Goal: Task Accomplishment & Management: Use online tool/utility

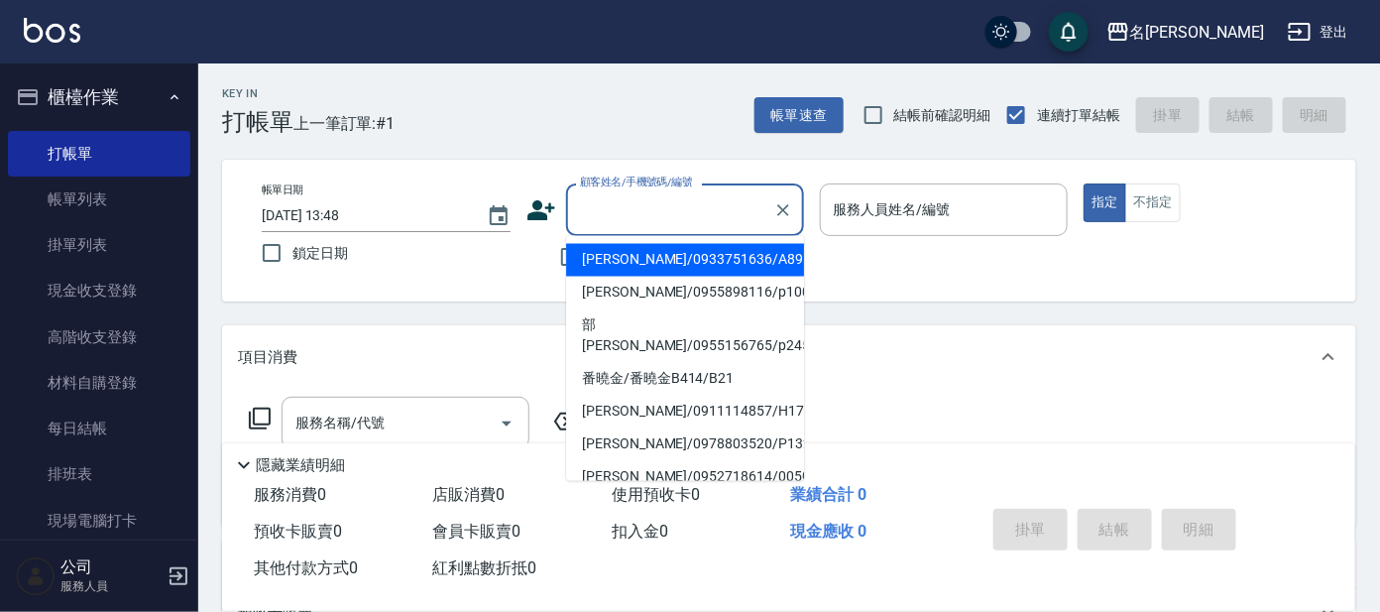
click at [646, 214] on input "顧客姓名/手機號碼/編號" at bounding box center [670, 209] width 190 height 35
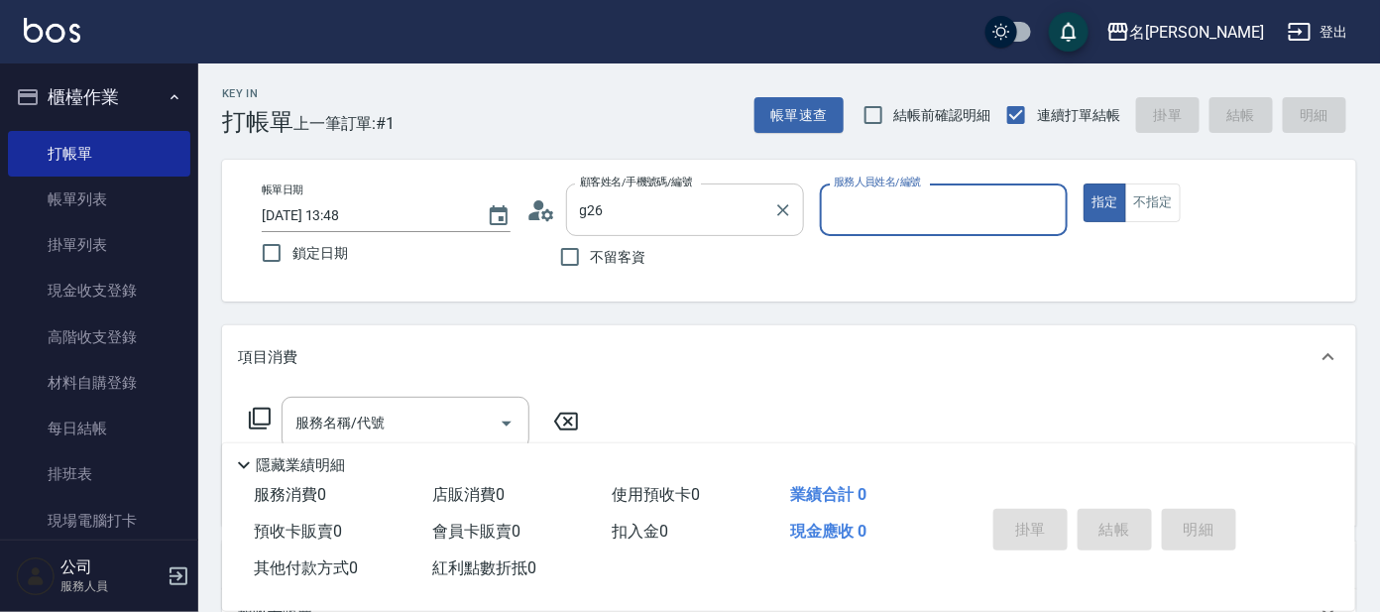
type input "[PERSON_NAME]/g26/[PERSON_NAME]"
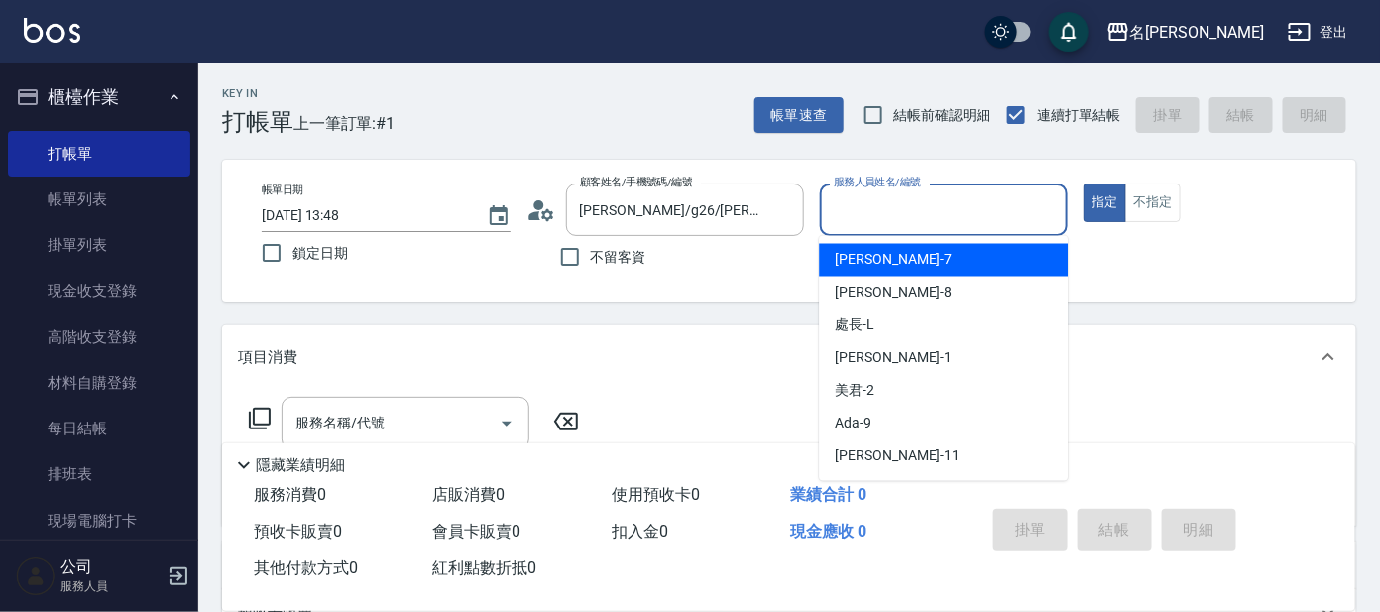
drag, startPoint x: 853, startPoint y: 215, endPoint x: 851, endPoint y: 194, distance: 20.9
click at [869, 209] on input "服務人員姓名/編號" at bounding box center [944, 209] width 231 height 35
click at [854, 260] on span "[PERSON_NAME] -7" at bounding box center [893, 260] width 117 height 21
type input "[PERSON_NAME]-7"
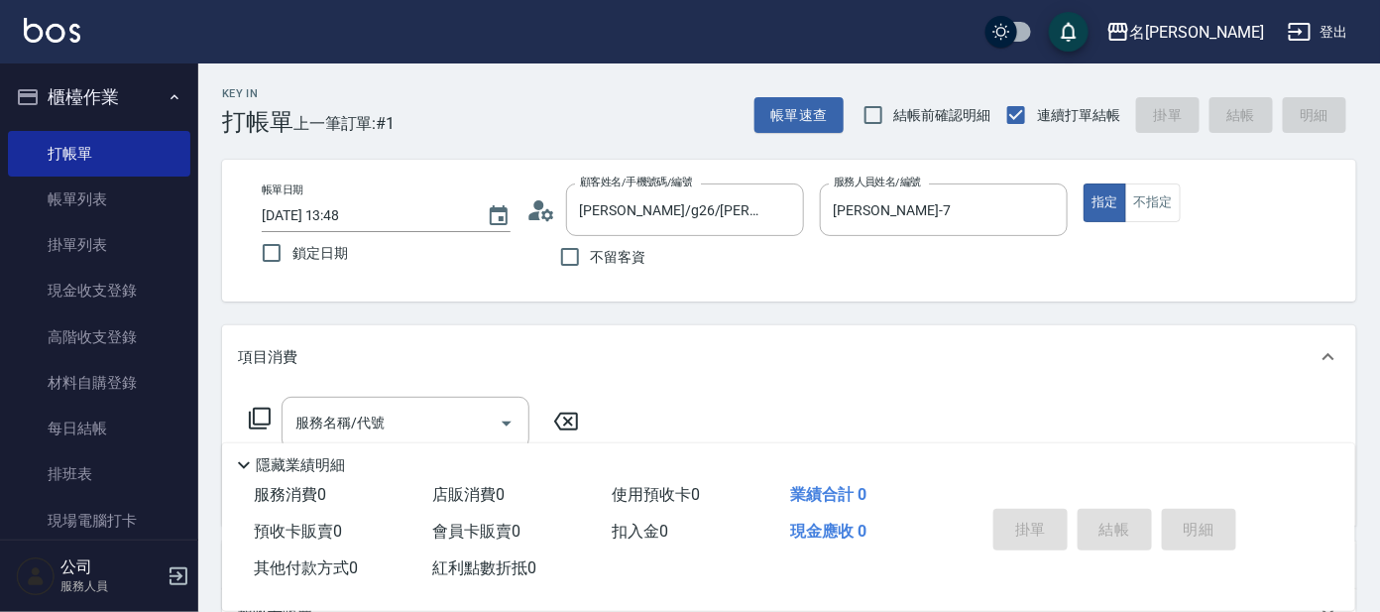
click at [265, 409] on icon at bounding box center [260, 418] width 24 height 24
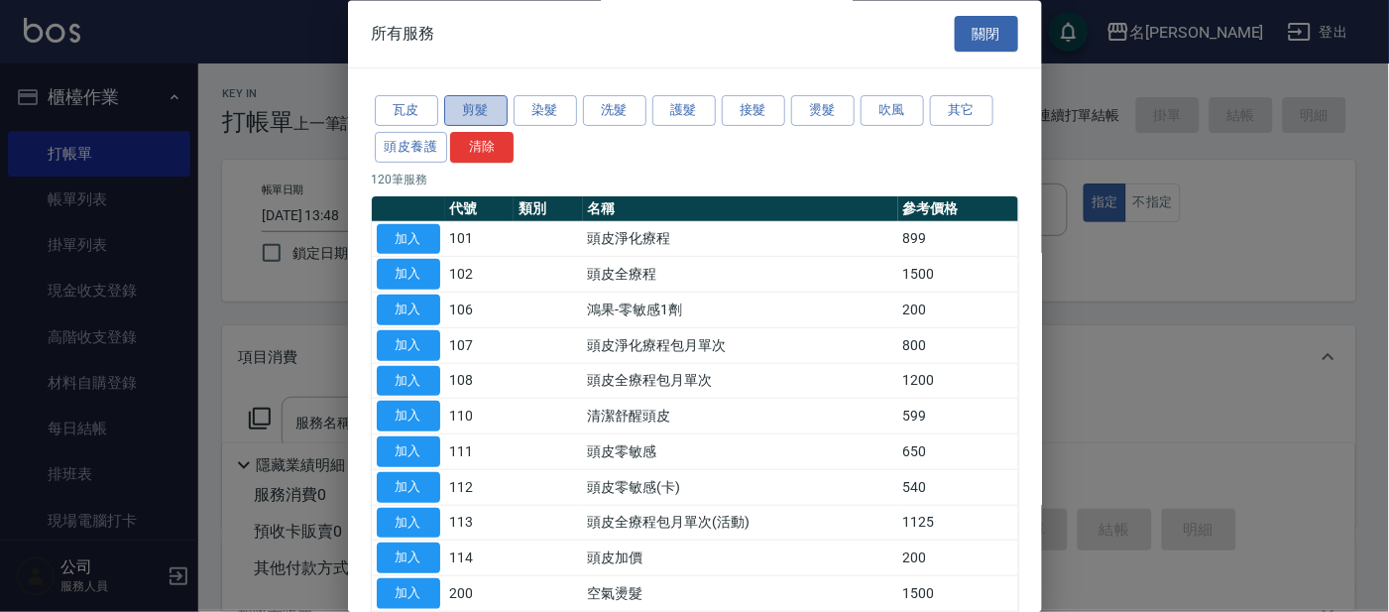
drag, startPoint x: 479, startPoint y: 105, endPoint x: 470, endPoint y: 118, distance: 15.7
click at [478, 106] on button "剪髮" at bounding box center [475, 111] width 63 height 31
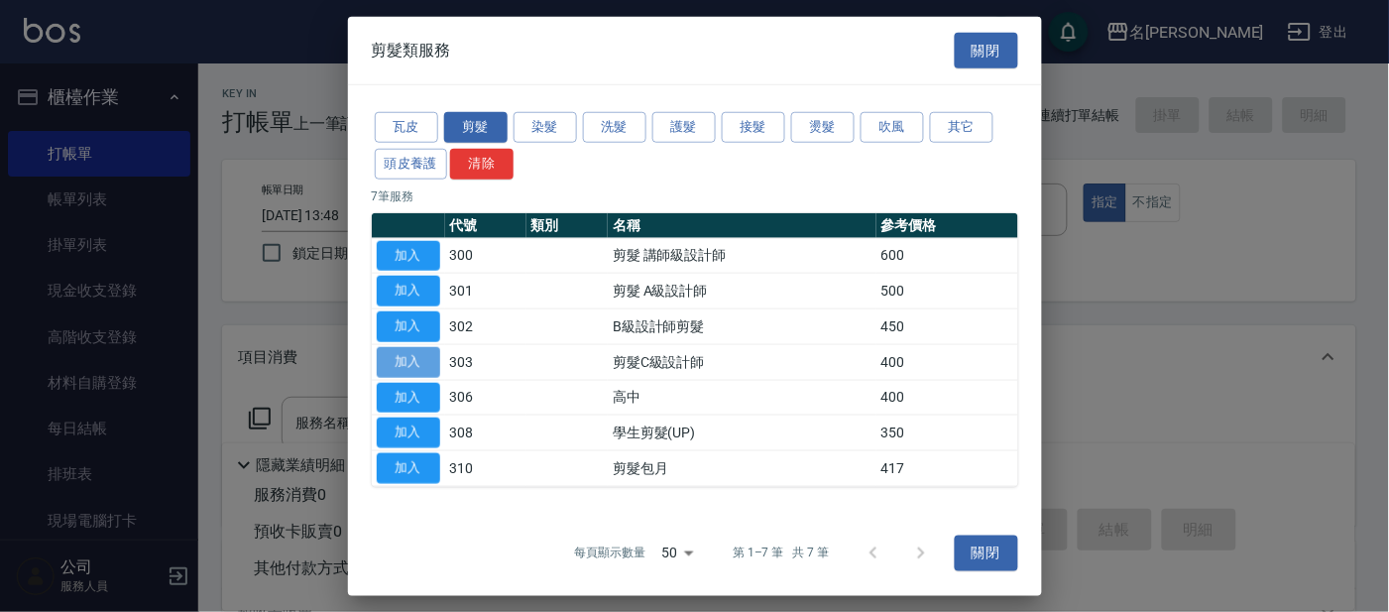
click at [406, 352] on button "加入" at bounding box center [408, 362] width 63 height 31
type input "剪髮C級設計師(303)"
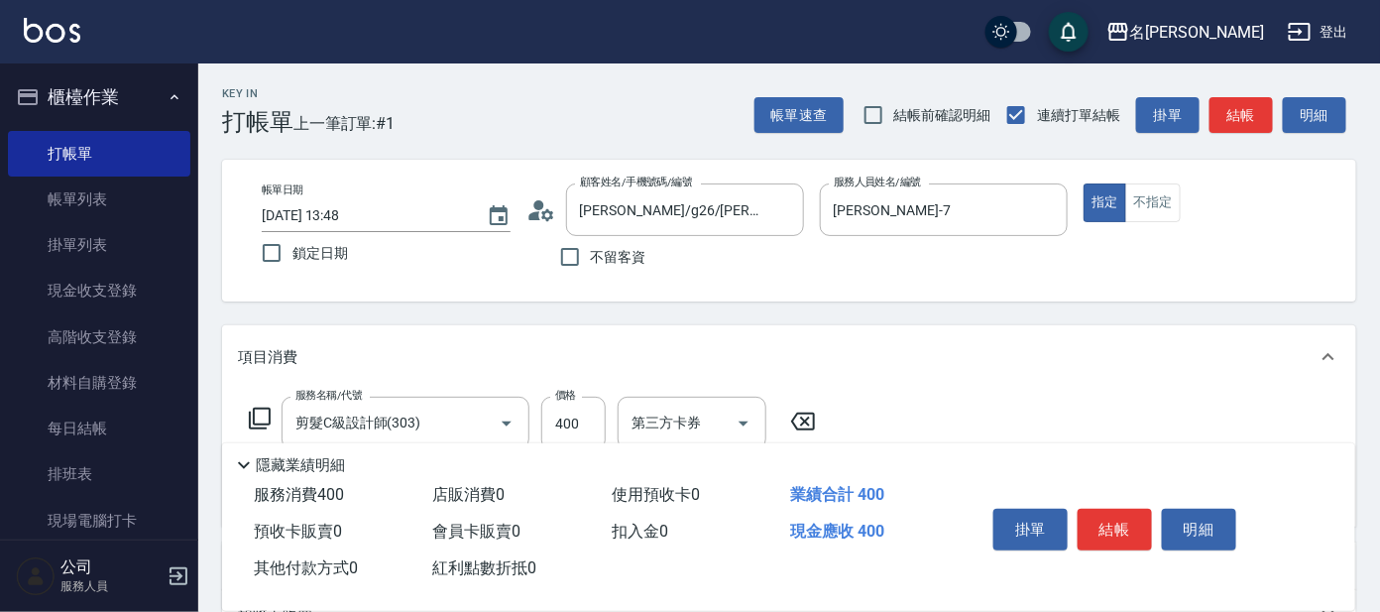
click at [260, 411] on icon at bounding box center [260, 418] width 24 height 24
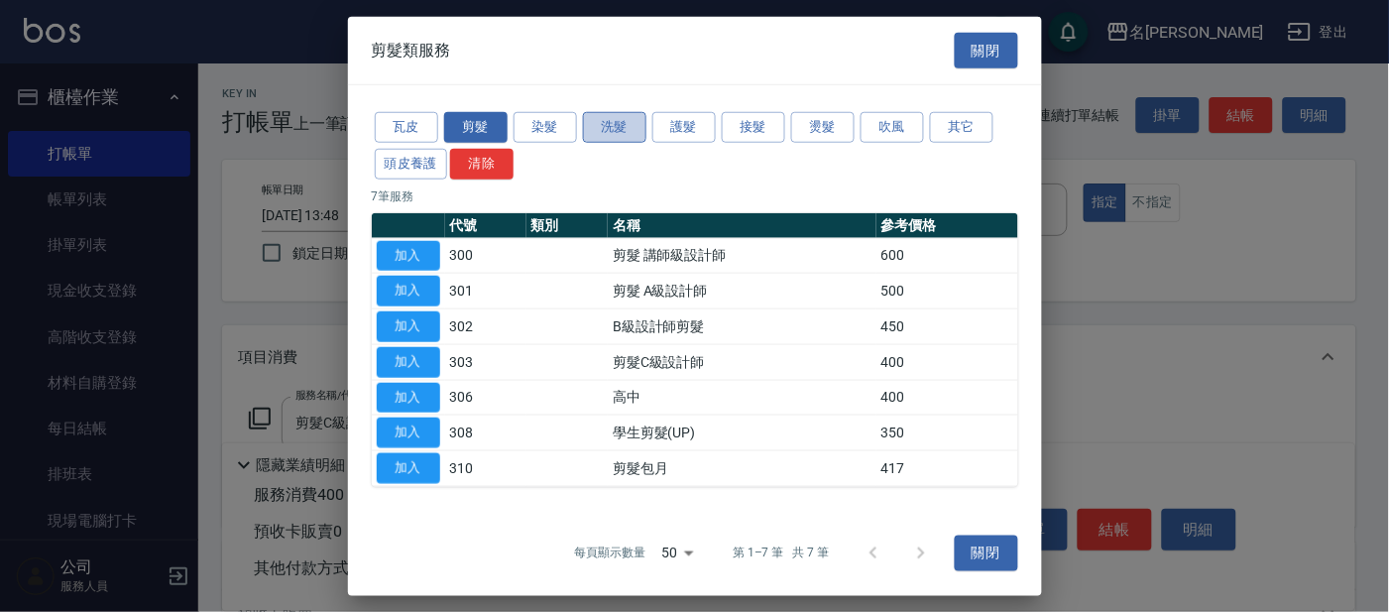
click at [614, 121] on button "洗髮" at bounding box center [614, 127] width 63 height 31
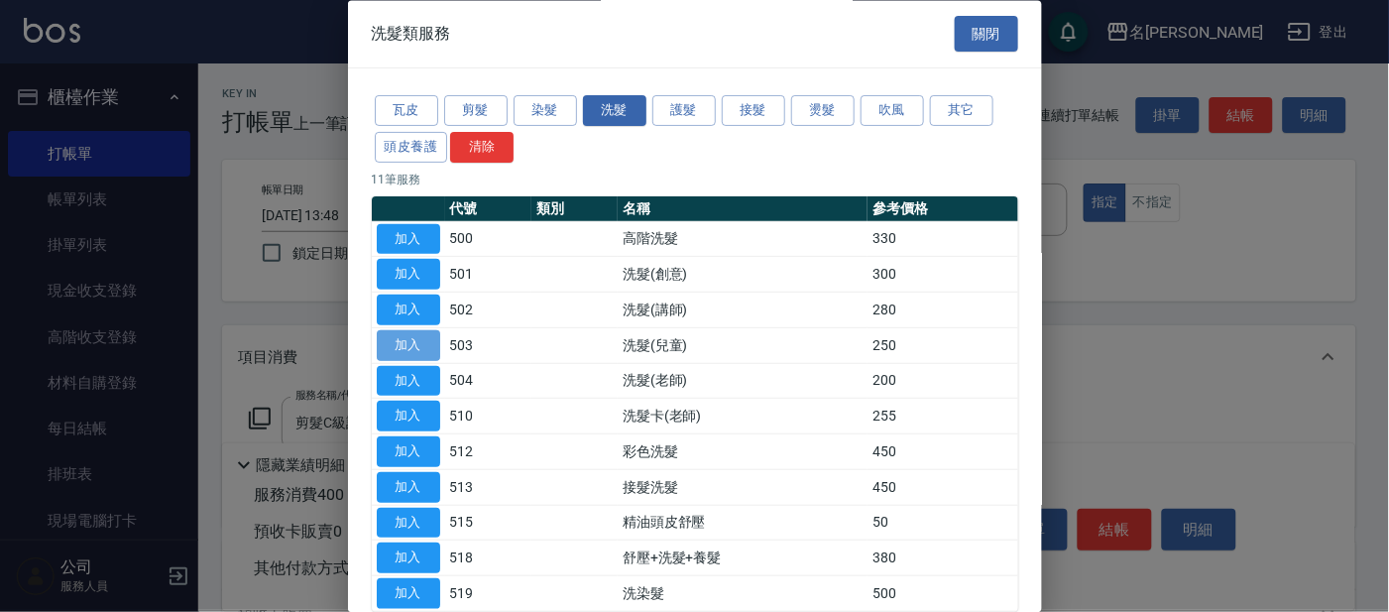
click at [406, 338] on button "加入" at bounding box center [408, 345] width 63 height 31
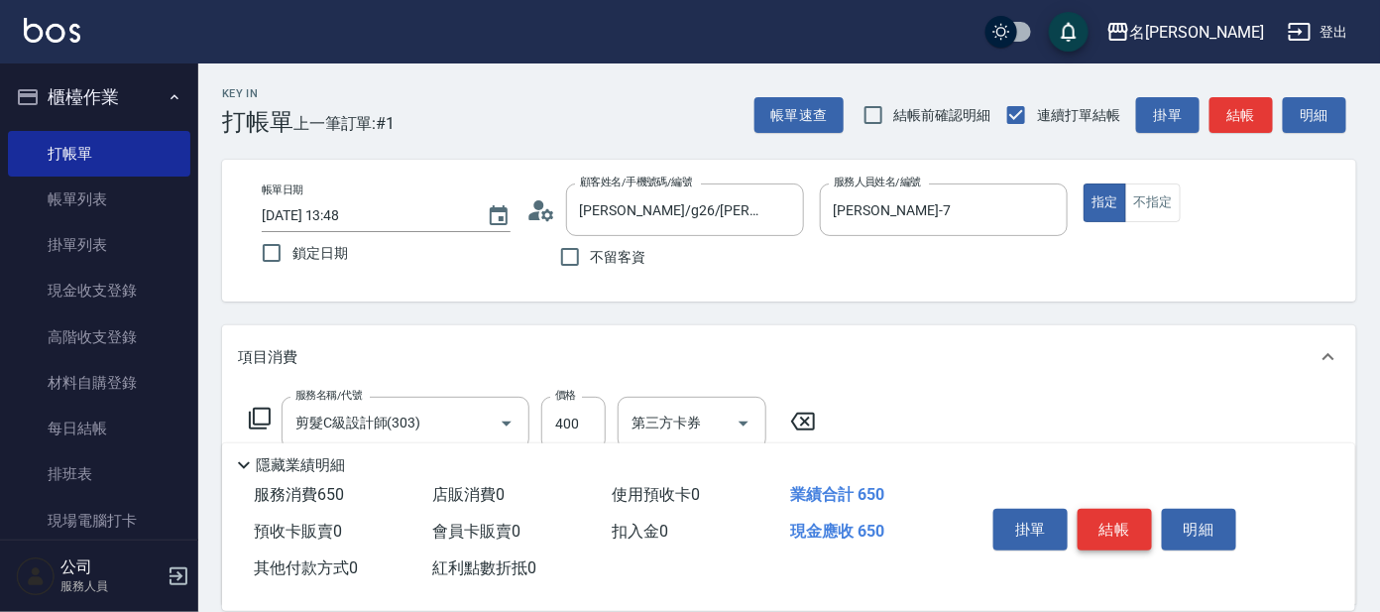
click at [1101, 516] on button "結帳" at bounding box center [1114, 529] width 74 height 42
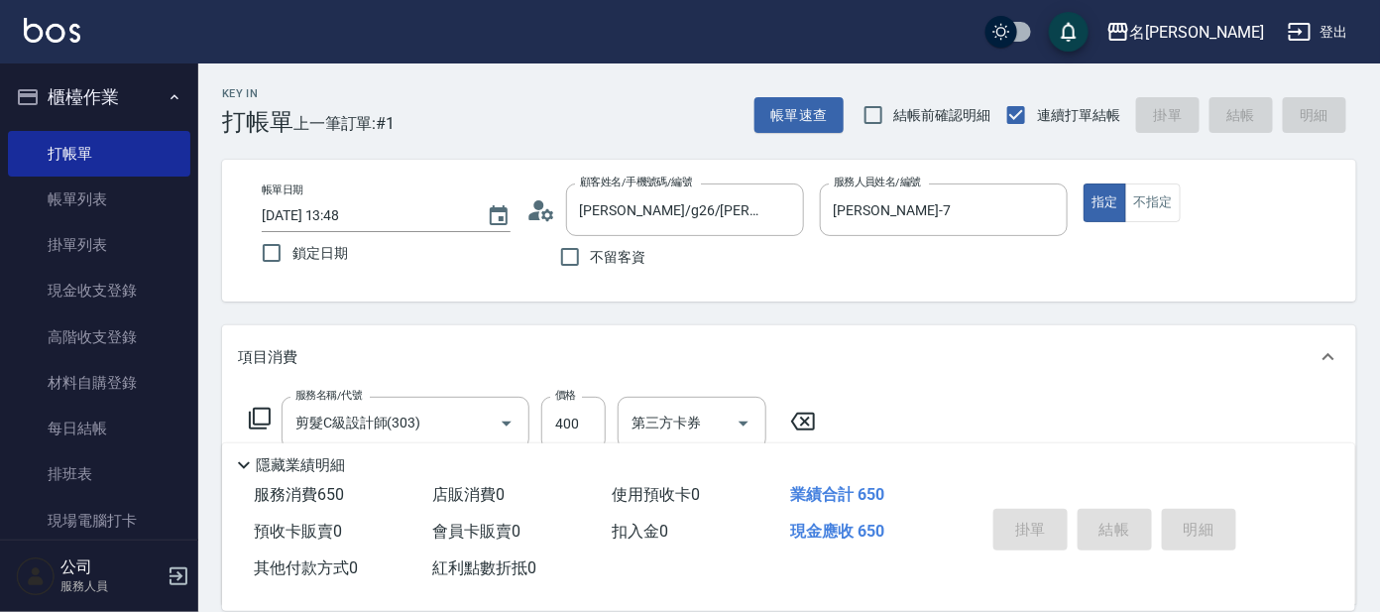
type input "[DATE] 14:20"
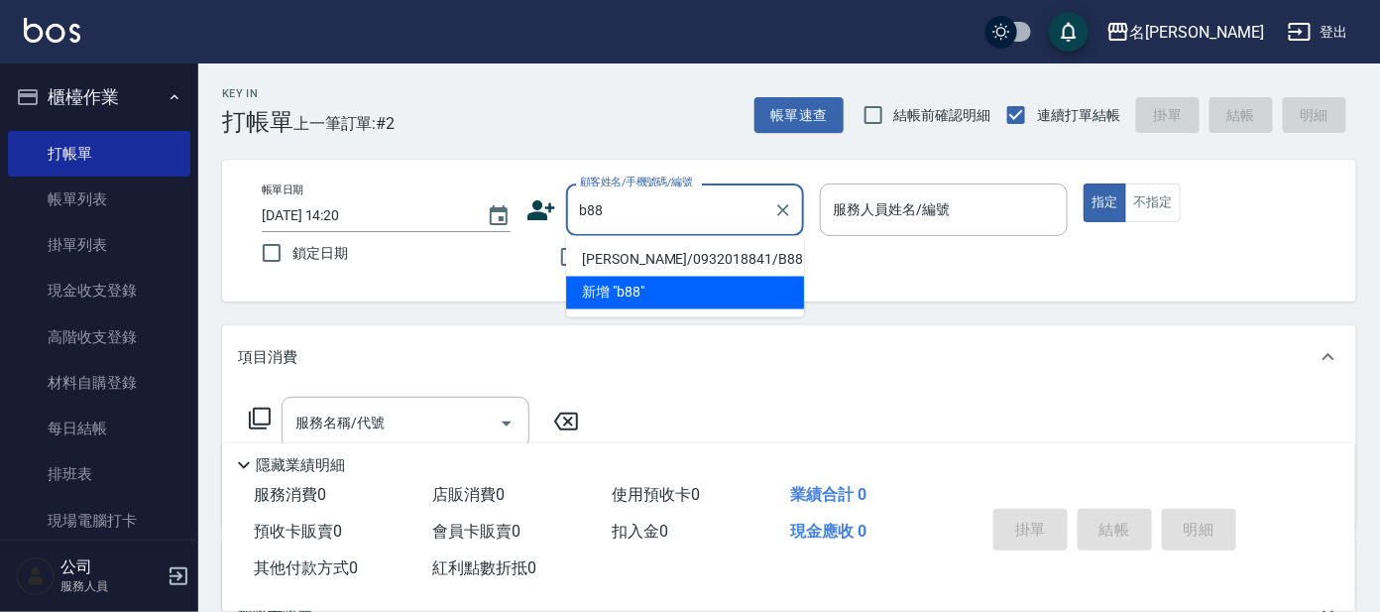
type input "[PERSON_NAME]/0932018841/B88"
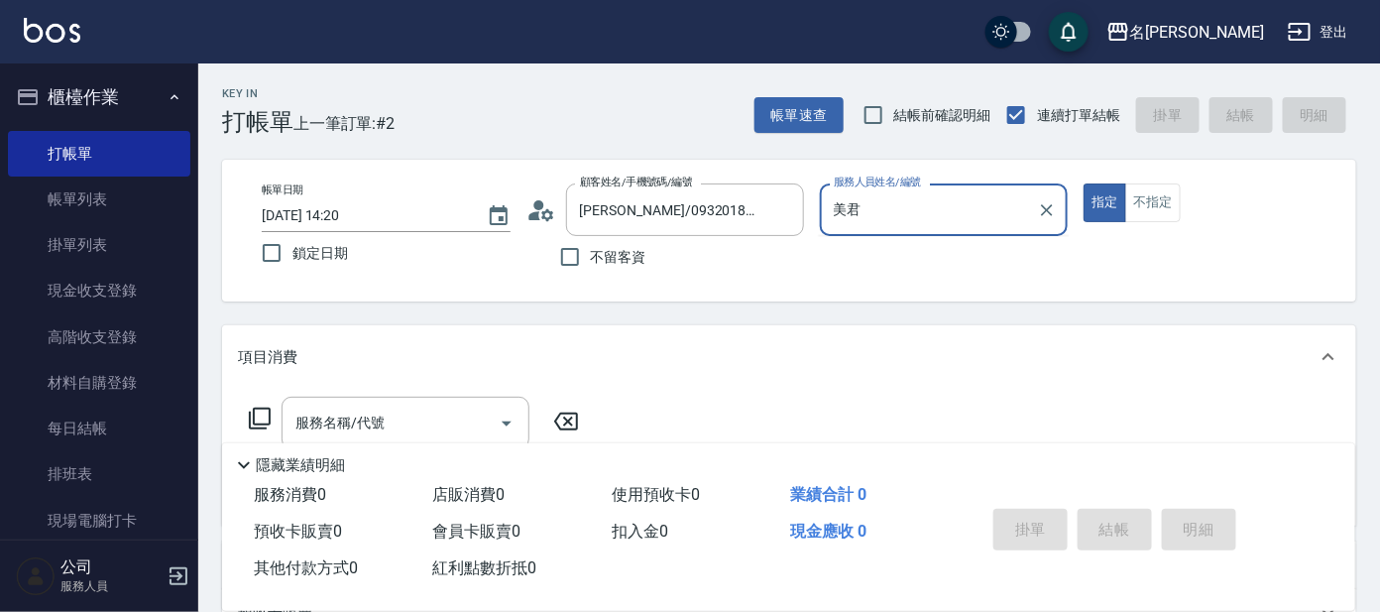
type input "美"
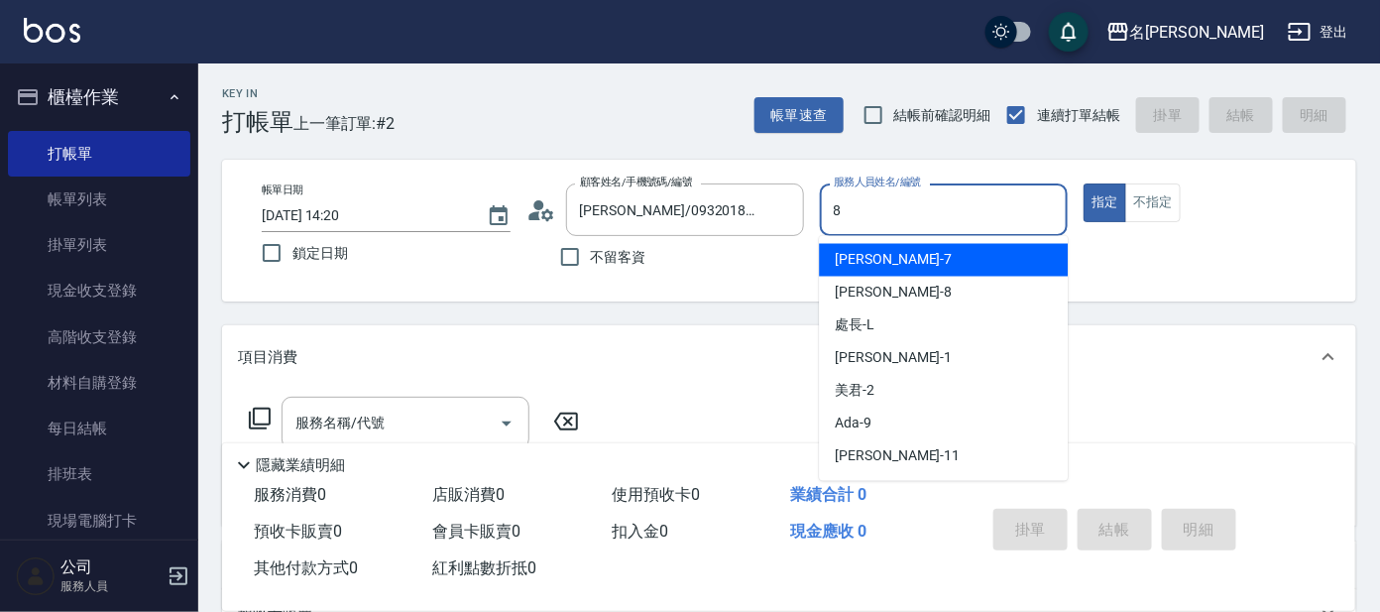
type input "[PERSON_NAME]-8"
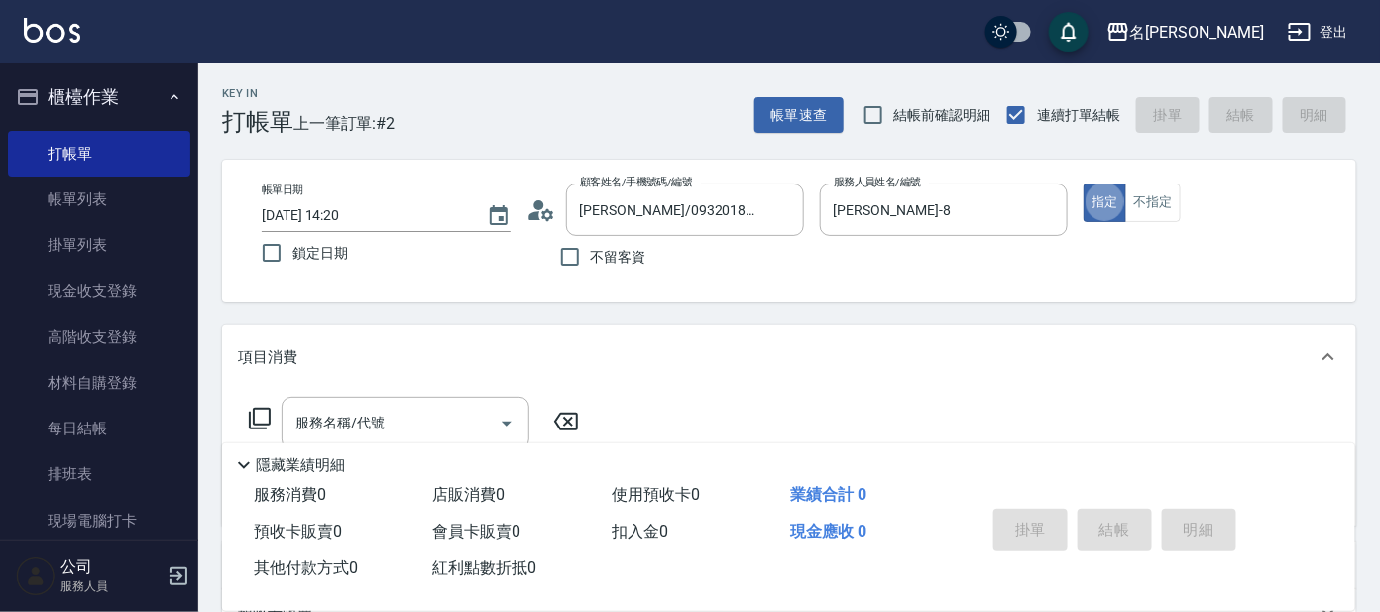
type button "true"
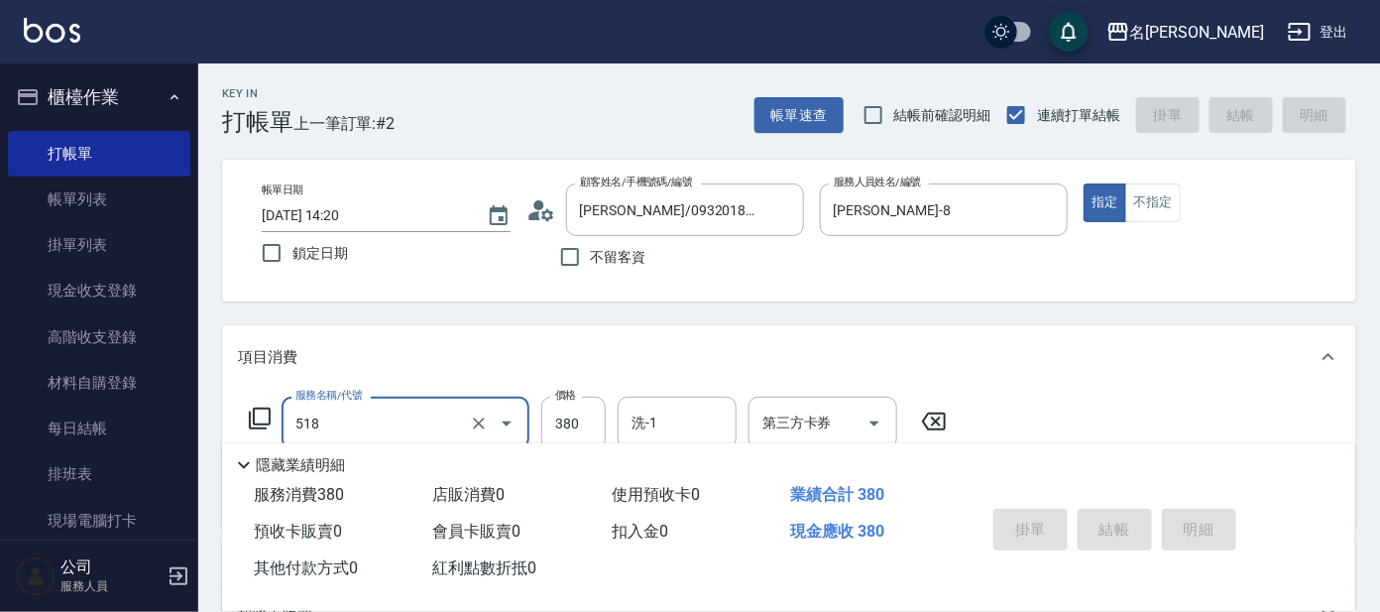
type input "518"
type input "[DATE] 14:30"
